Goal: Entertainment & Leisure: Consume media (video, audio)

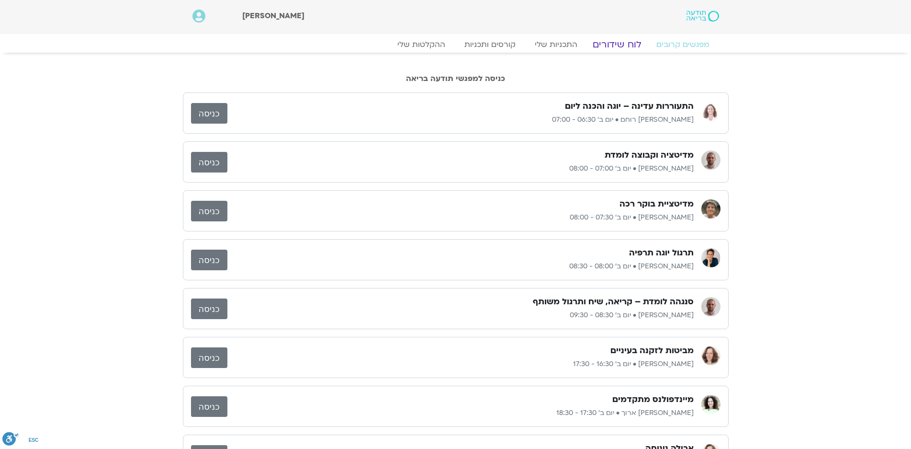
click at [624, 47] on link "לוח שידורים" at bounding box center [617, 44] width 72 height 11
click at [620, 45] on link "לוח שידורים" at bounding box center [617, 44] width 72 height 11
click at [613, 45] on link "לוח שידורים" at bounding box center [617, 44] width 72 height 11
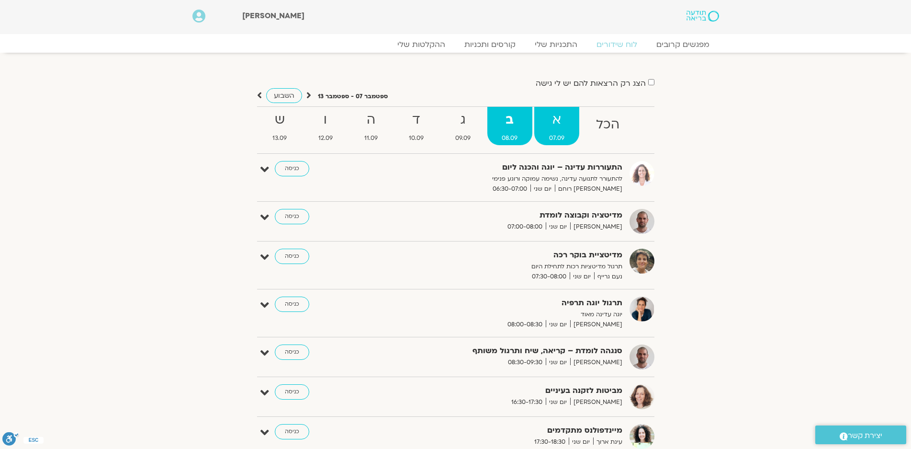
click at [552, 117] on strong "א" at bounding box center [556, 120] width 45 height 22
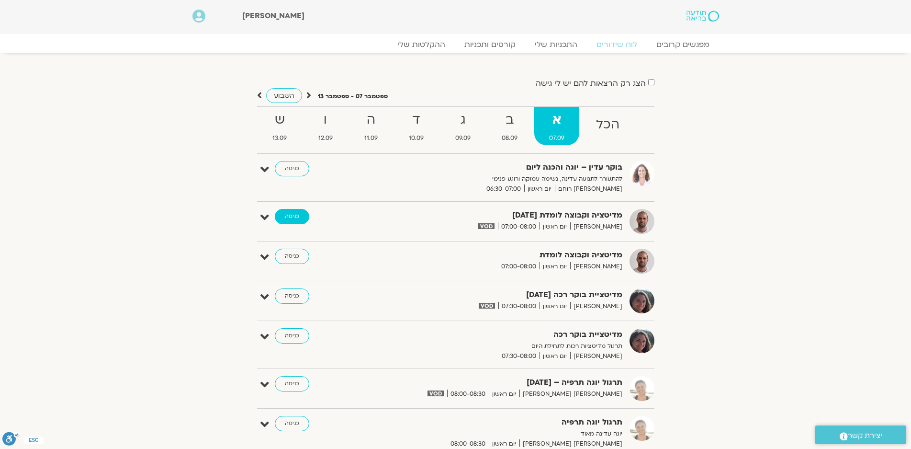
click at [291, 213] on link "כניסה" at bounding box center [292, 216] width 34 height 15
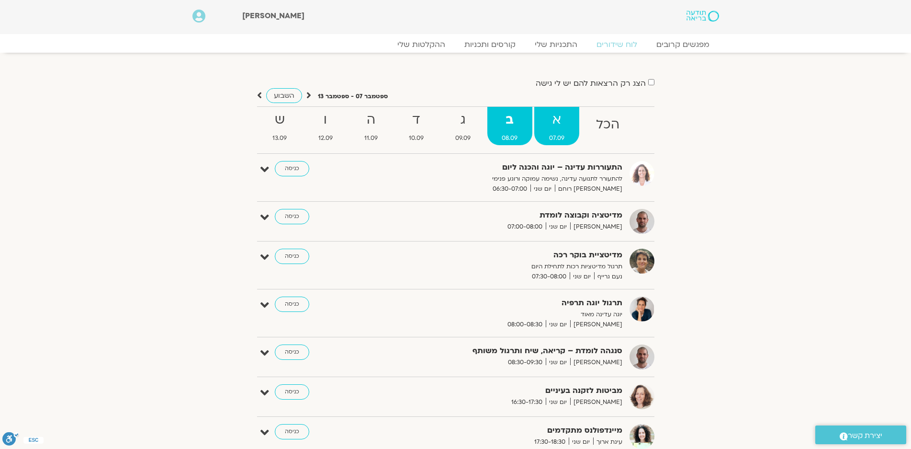
click at [556, 121] on strong "א" at bounding box center [556, 120] width 45 height 22
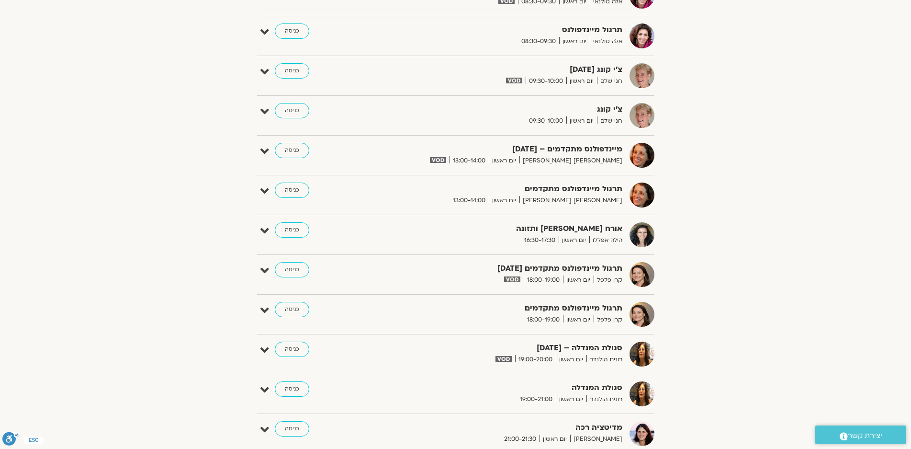
scroll to position [575, 0]
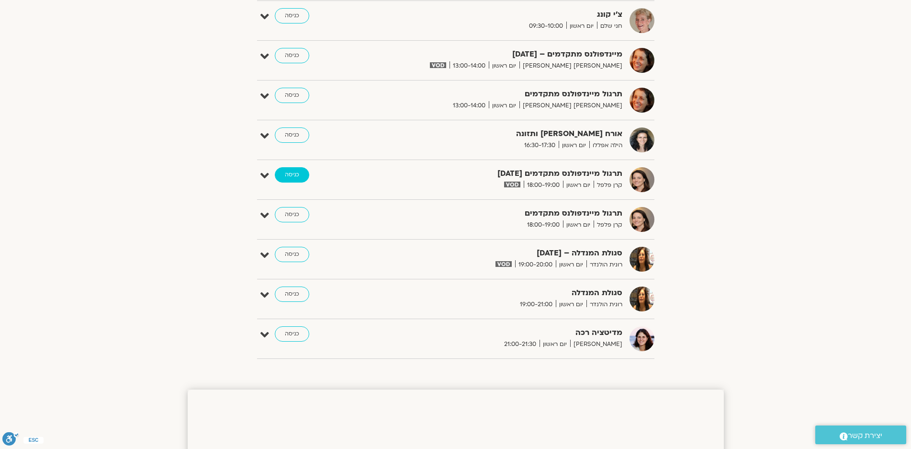
click at [298, 175] on link "כניסה" at bounding box center [292, 174] width 34 height 15
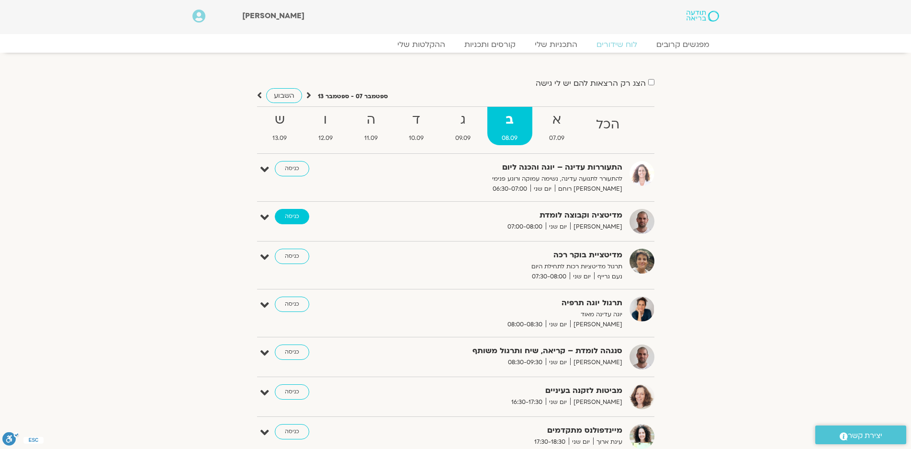
click at [290, 215] on link "כניסה" at bounding box center [292, 216] width 34 height 15
